Goal: Task Accomplishment & Management: Manage account settings

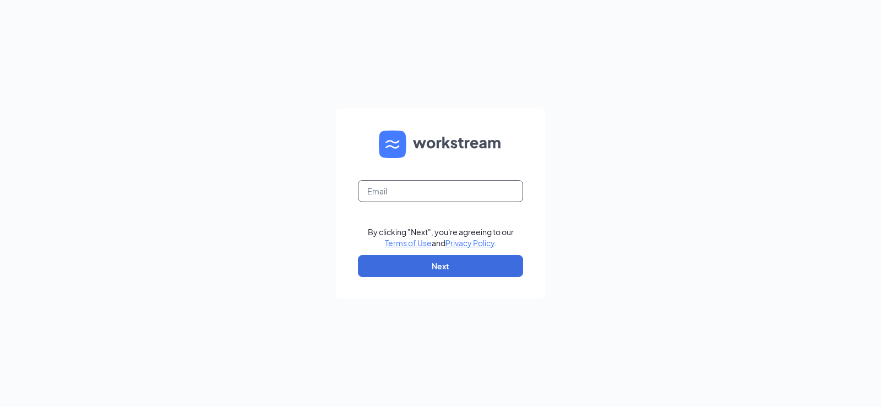
click at [399, 191] on input "text" at bounding box center [440, 191] width 165 height 22
type input "allstopdeforest@gmail.com"
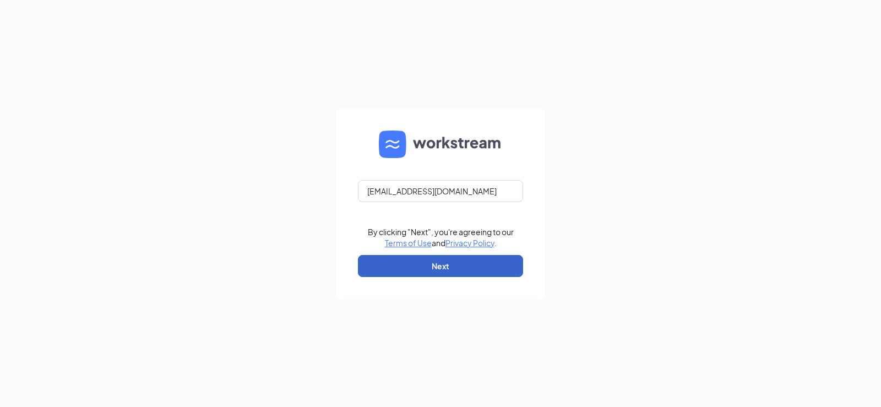
click at [442, 269] on button "Next" at bounding box center [440, 266] width 165 height 22
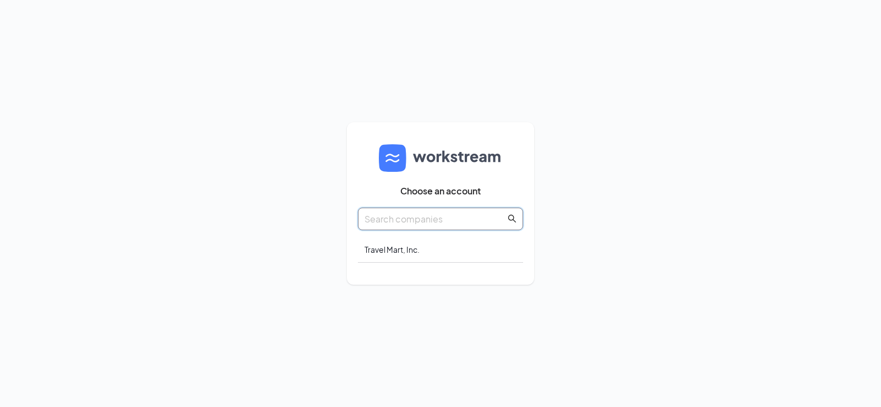
click at [437, 220] on input "text" at bounding box center [435, 219] width 141 height 14
click at [405, 248] on div "Travel Mart, Inc." at bounding box center [440, 250] width 165 height 26
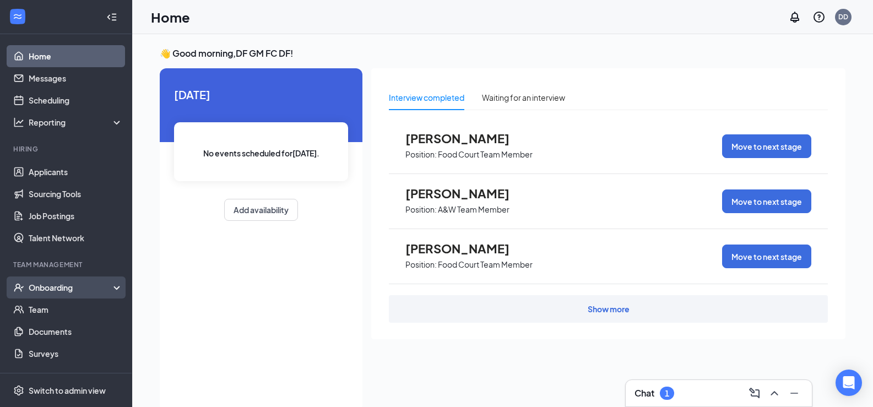
click at [41, 289] on div "Onboarding" at bounding box center [71, 287] width 85 height 11
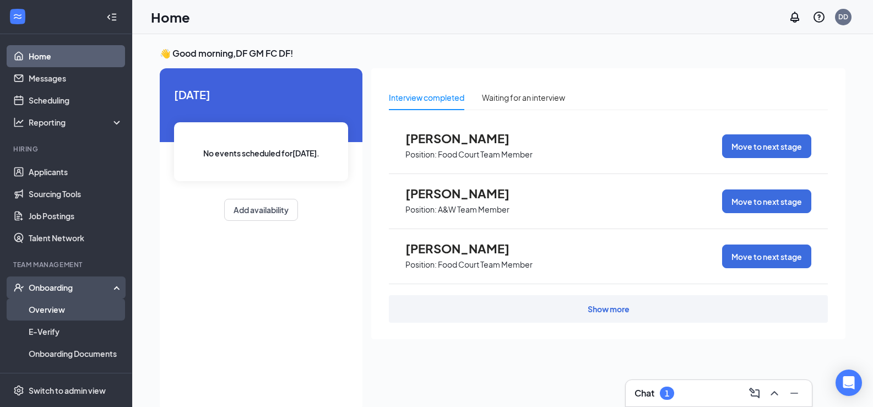
click at [42, 309] on link "Overview" at bounding box center [76, 309] width 94 height 22
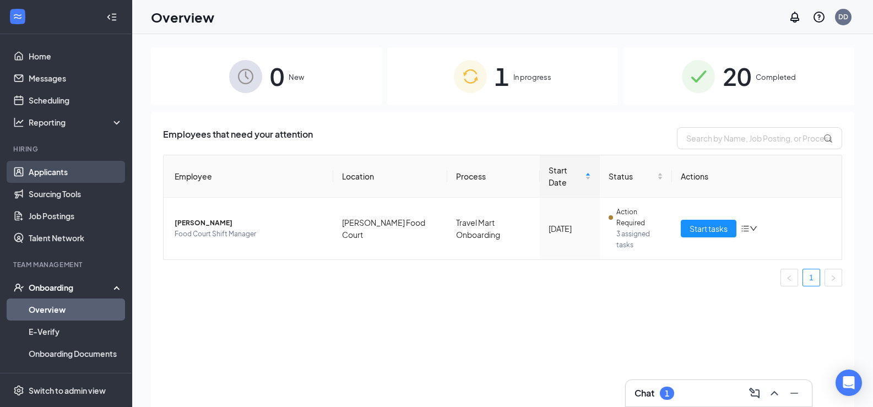
click at [48, 170] on link "Applicants" at bounding box center [76, 172] width 94 height 22
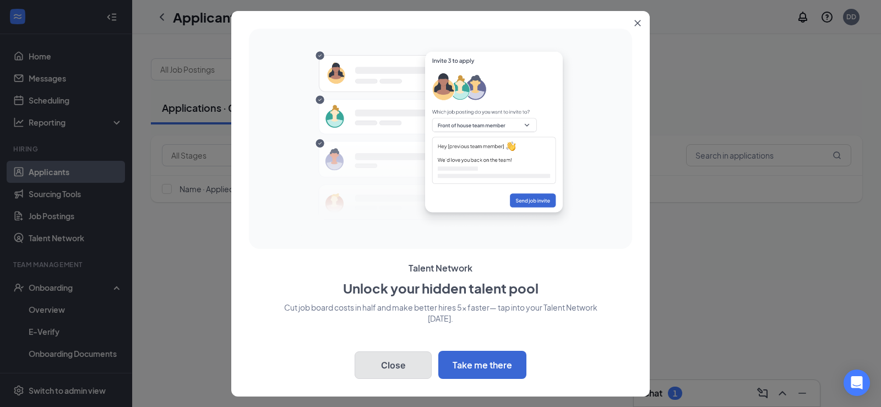
click at [404, 355] on button "Close" at bounding box center [393, 365] width 77 height 28
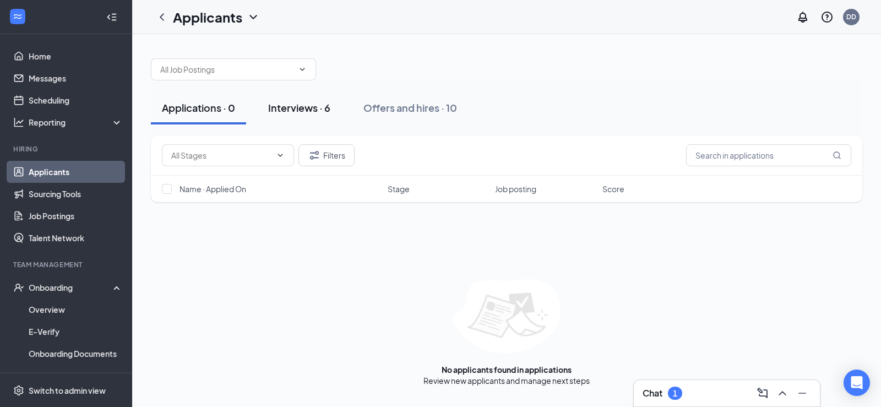
click at [303, 110] on div "Interviews · 6" at bounding box center [299, 108] width 62 height 14
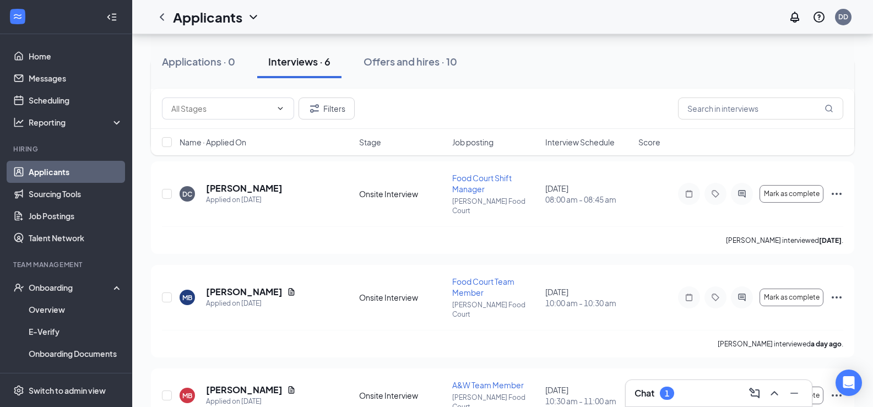
scroll to position [275, 0]
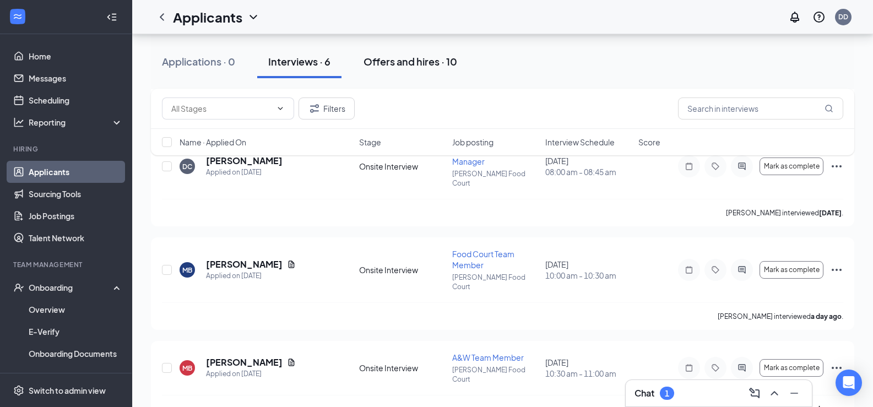
click at [422, 64] on div "Offers and hires · 10" at bounding box center [410, 62] width 94 height 14
